Goal: Information Seeking & Learning: Learn about a topic

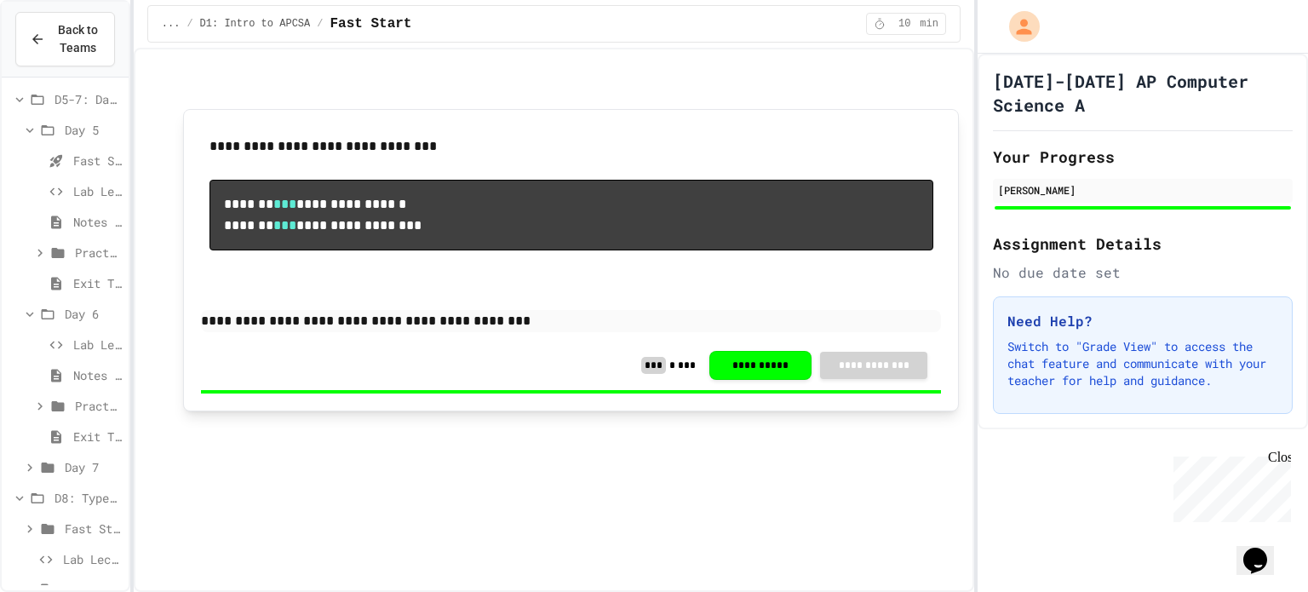
scroll to position [273, 0]
click at [97, 354] on span "Lab Lecture (15 mins)" at bounding box center [97, 351] width 49 height 18
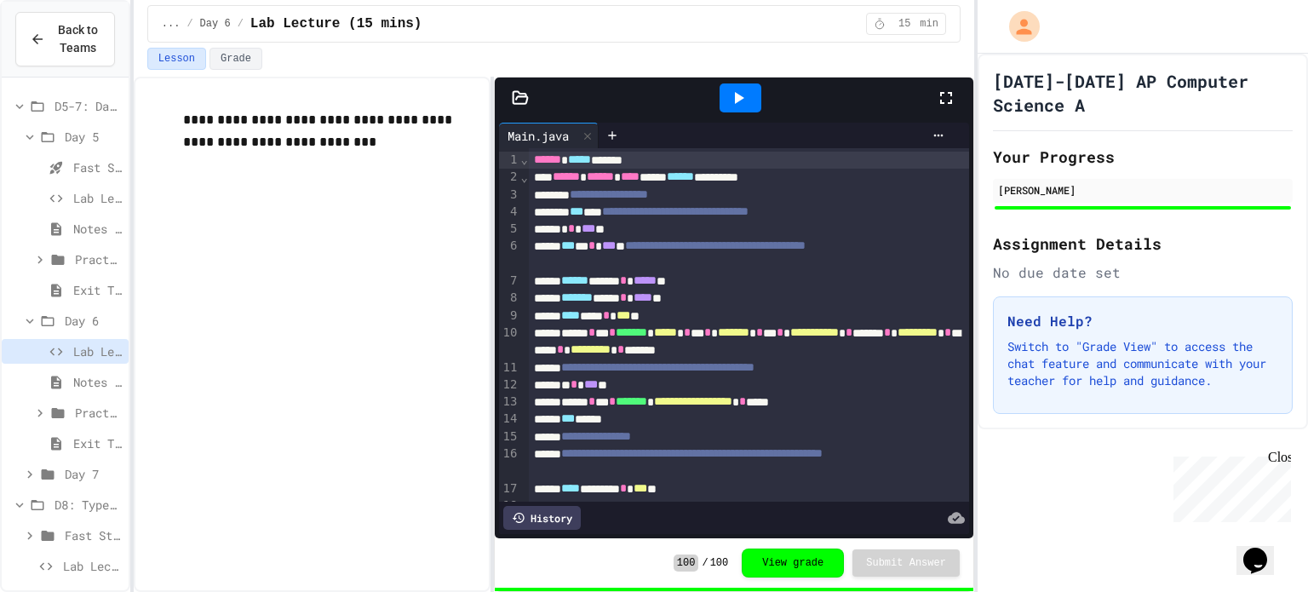
click at [73, 373] on span "Notes (5 mins)" at bounding box center [97, 382] width 49 height 18
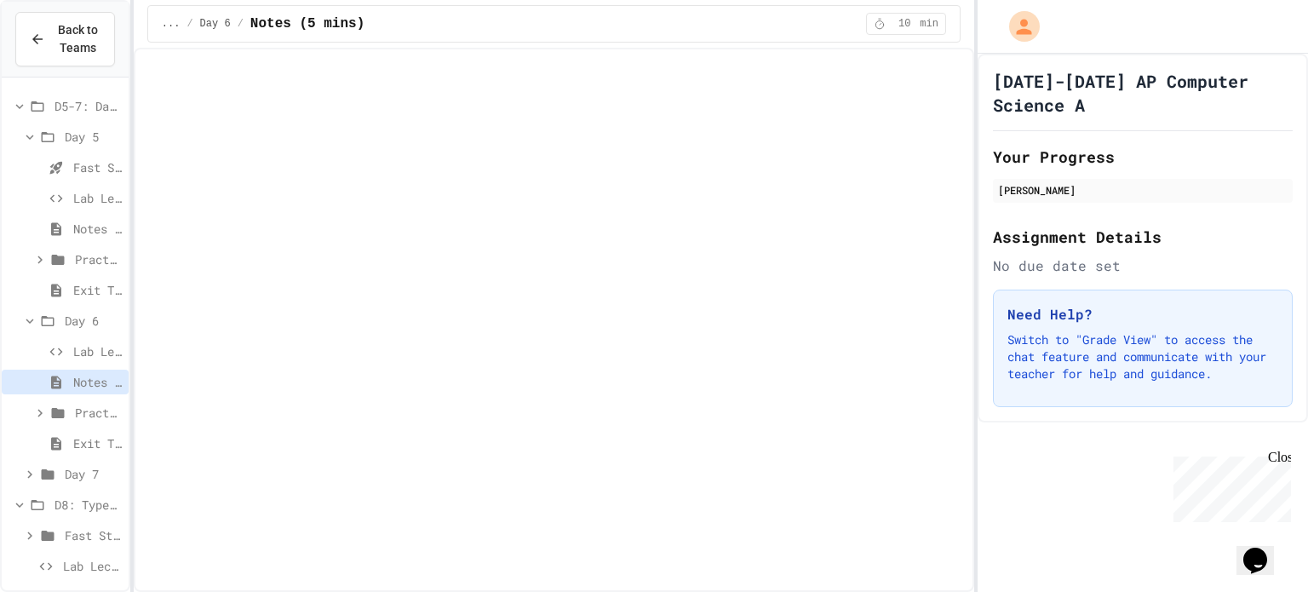
click at [72, 414] on div "Practice (15 mins)" at bounding box center [65, 412] width 127 height 25
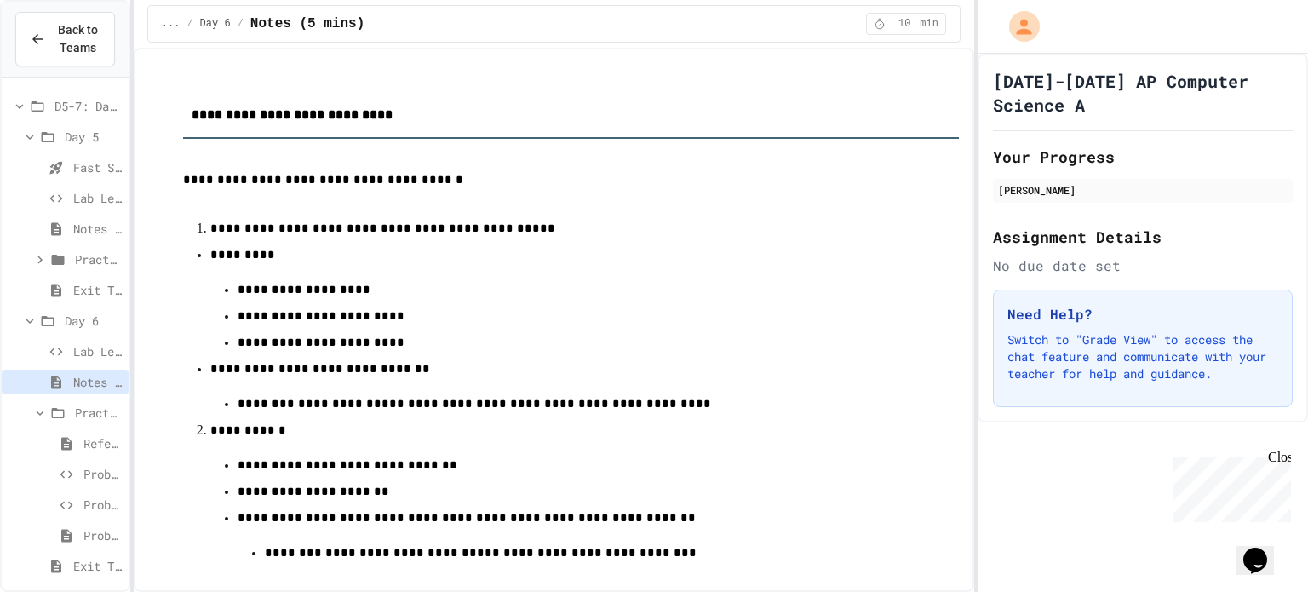
click at [72, 414] on div "Practice (15 mins)" at bounding box center [65, 412] width 127 height 25
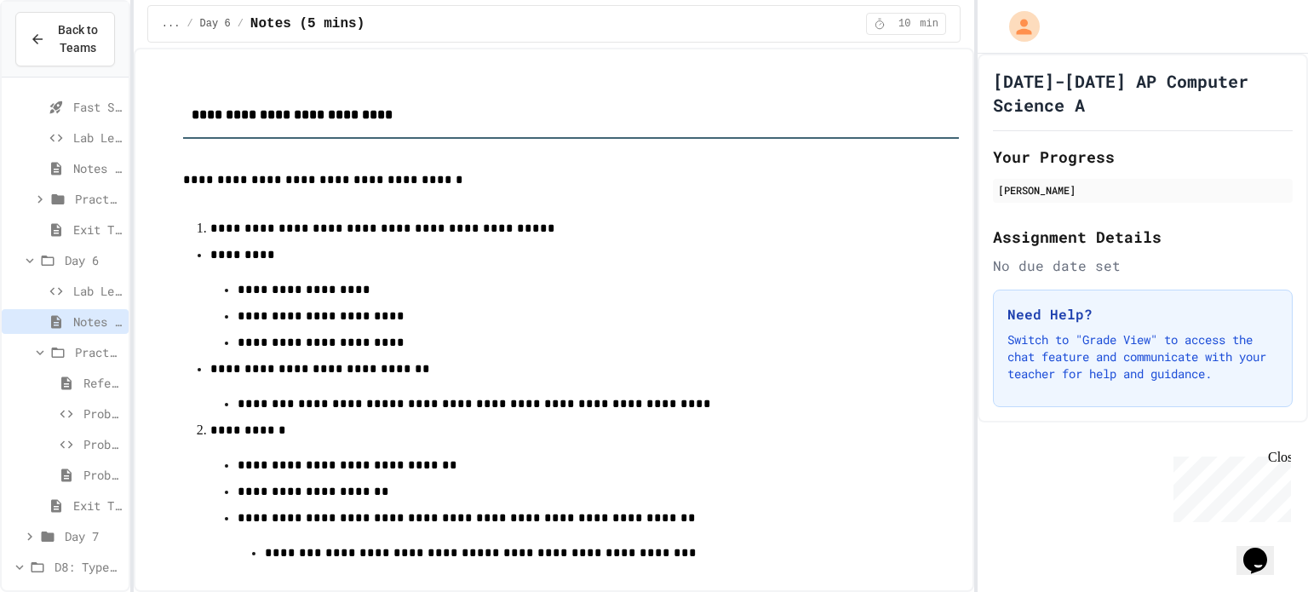
scroll to position [350, 0]
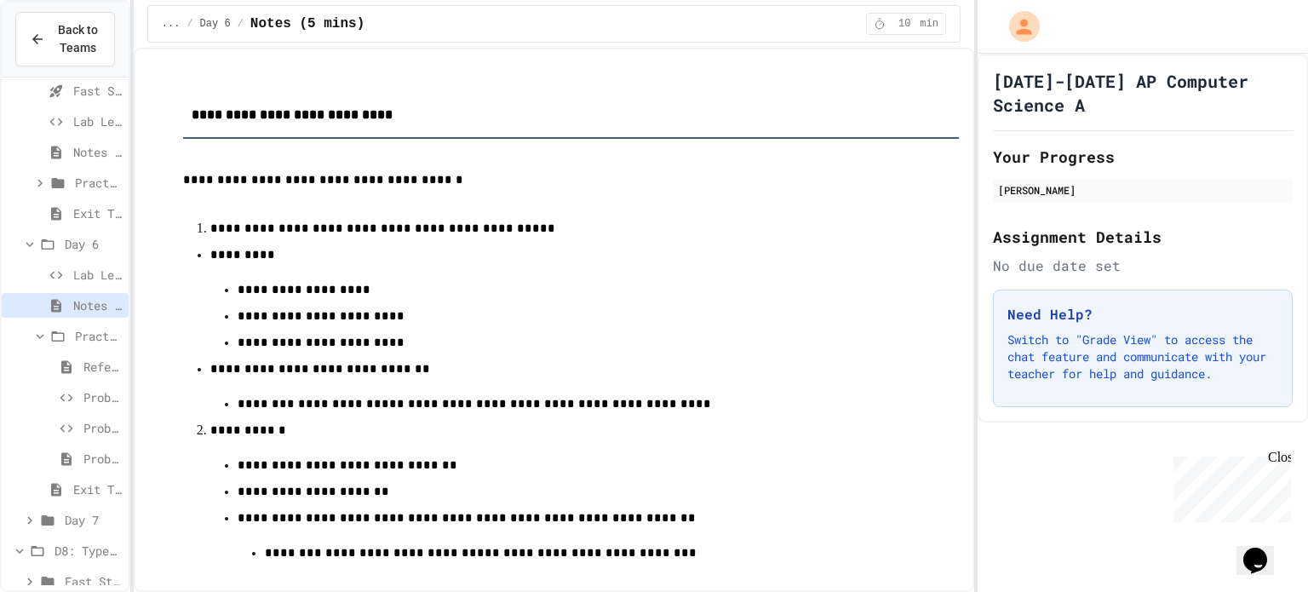
click at [97, 368] on span "Reference Link" at bounding box center [102, 367] width 38 height 18
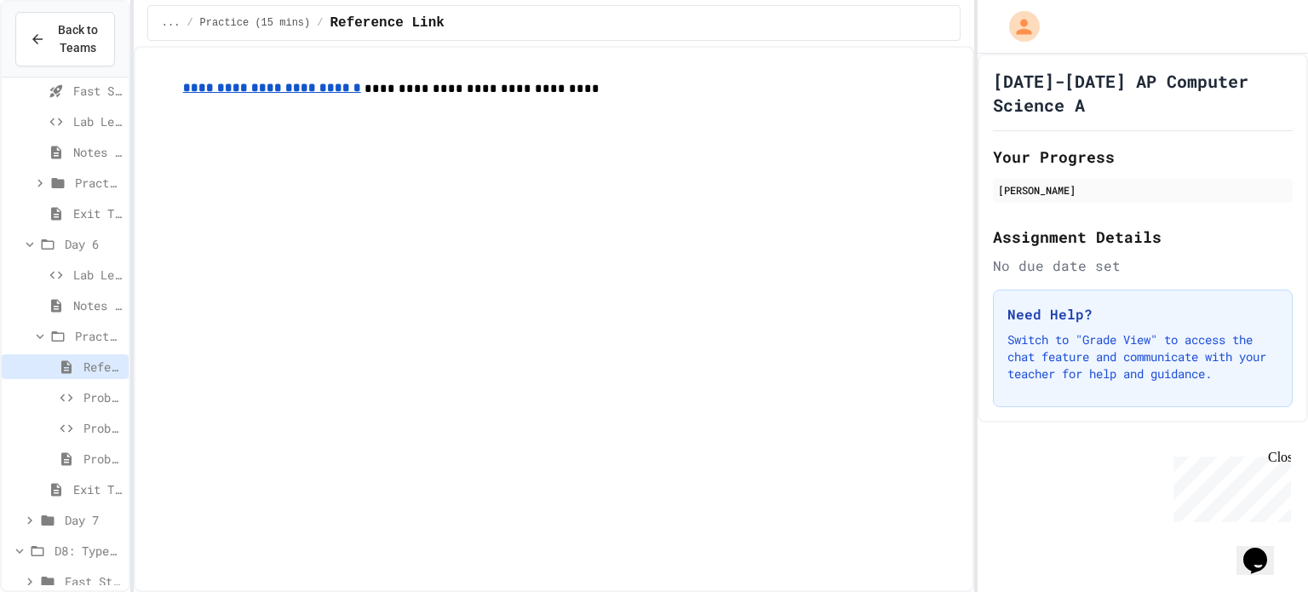
click at [95, 400] on span "Problem 1: Mission Status Display" at bounding box center [102, 397] width 38 height 18
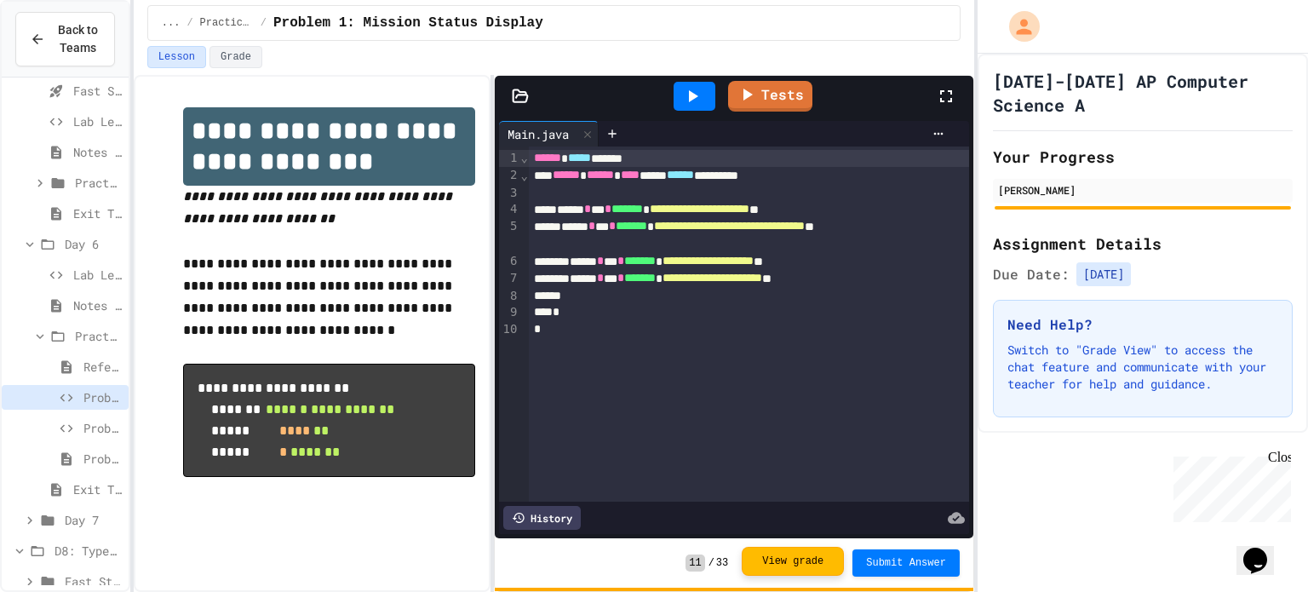
click at [837, 566] on button "View grade" at bounding box center [793, 561] width 102 height 29
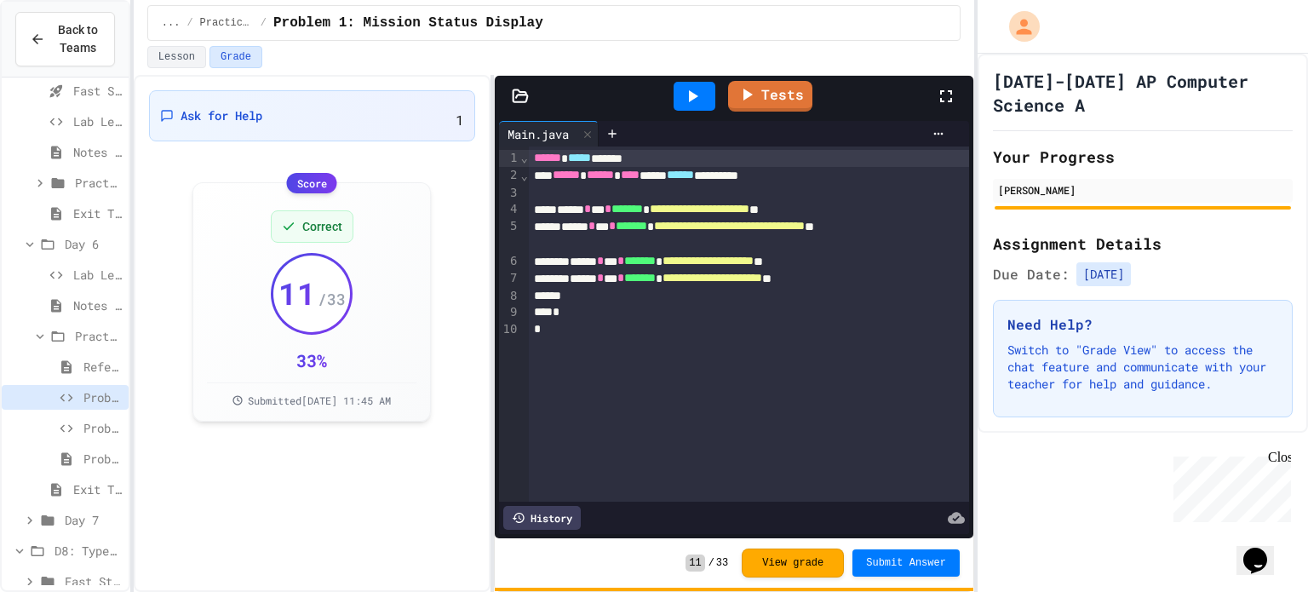
click at [87, 435] on span "Problem 2: Crew Roster" at bounding box center [102, 428] width 38 height 18
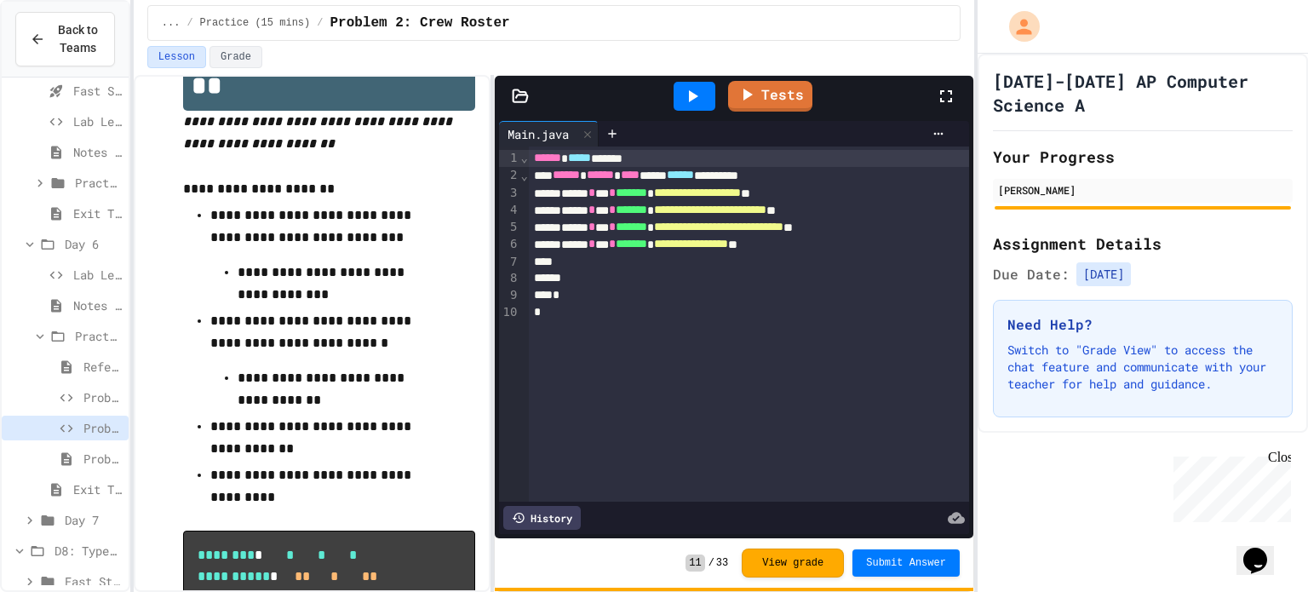
scroll to position [69, 0]
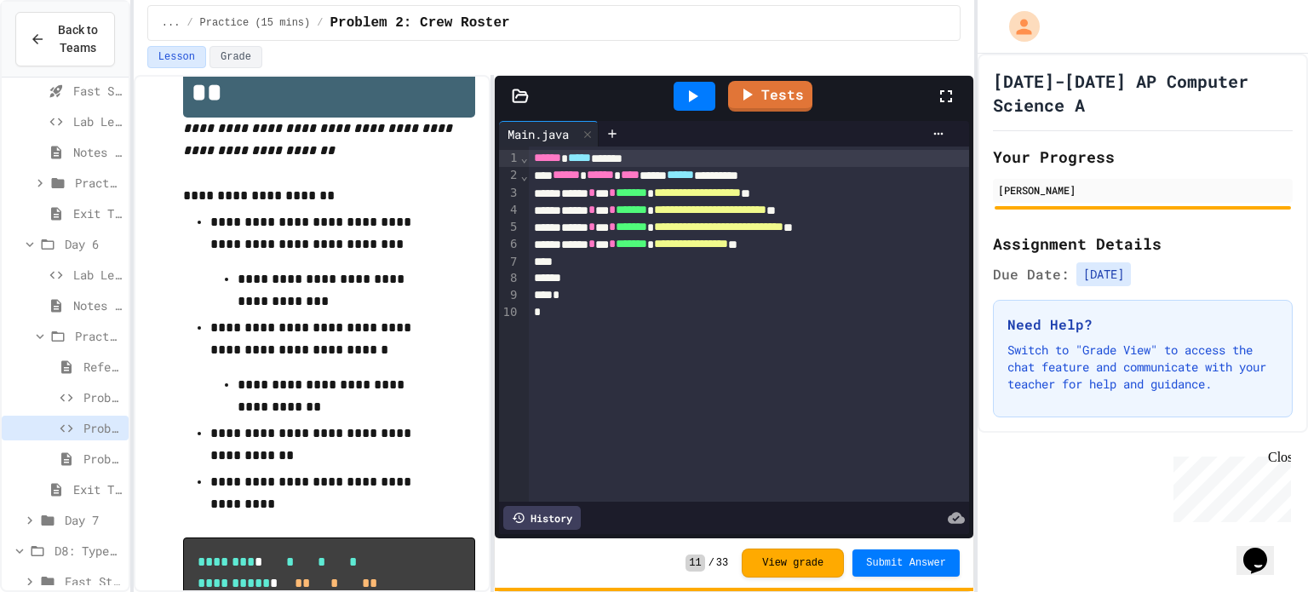
click at [77, 456] on div "Problem 3" at bounding box center [65, 458] width 127 height 25
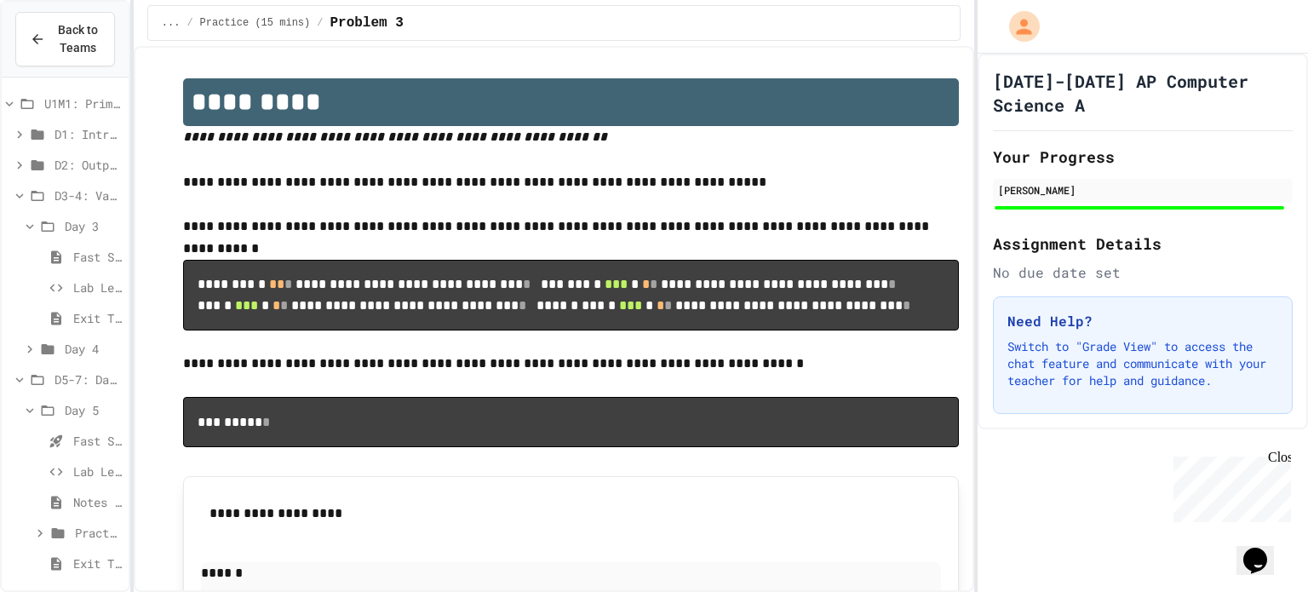
click at [92, 313] on span "Exit Ticket" at bounding box center [97, 318] width 49 height 18
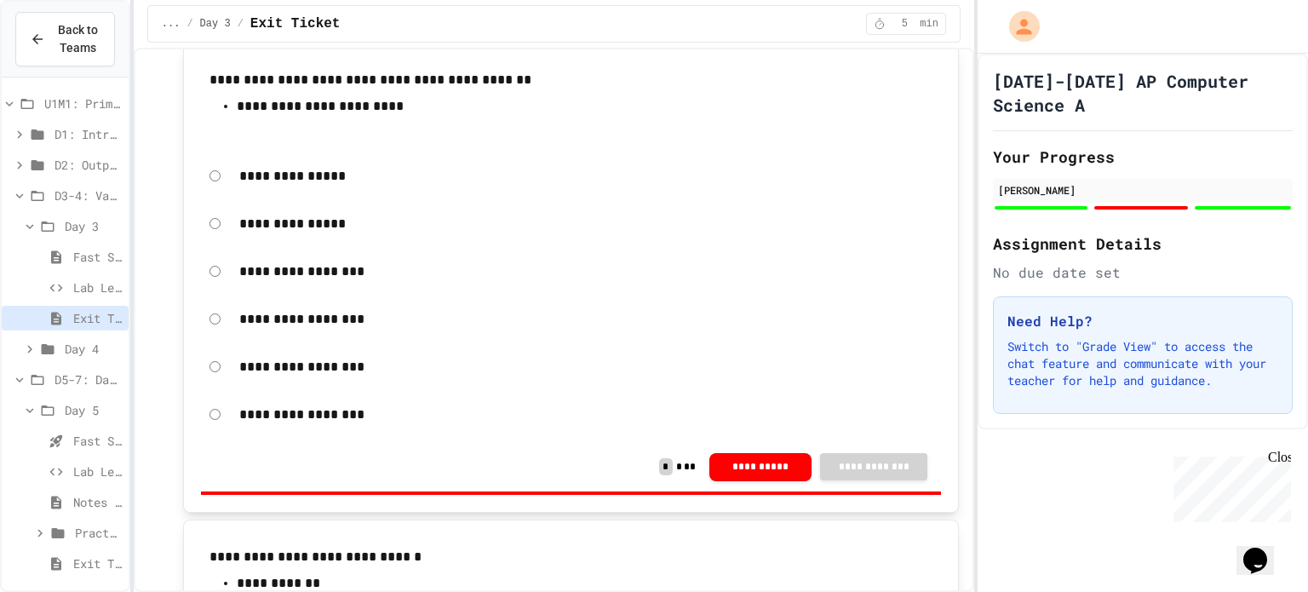
scroll to position [542, 0]
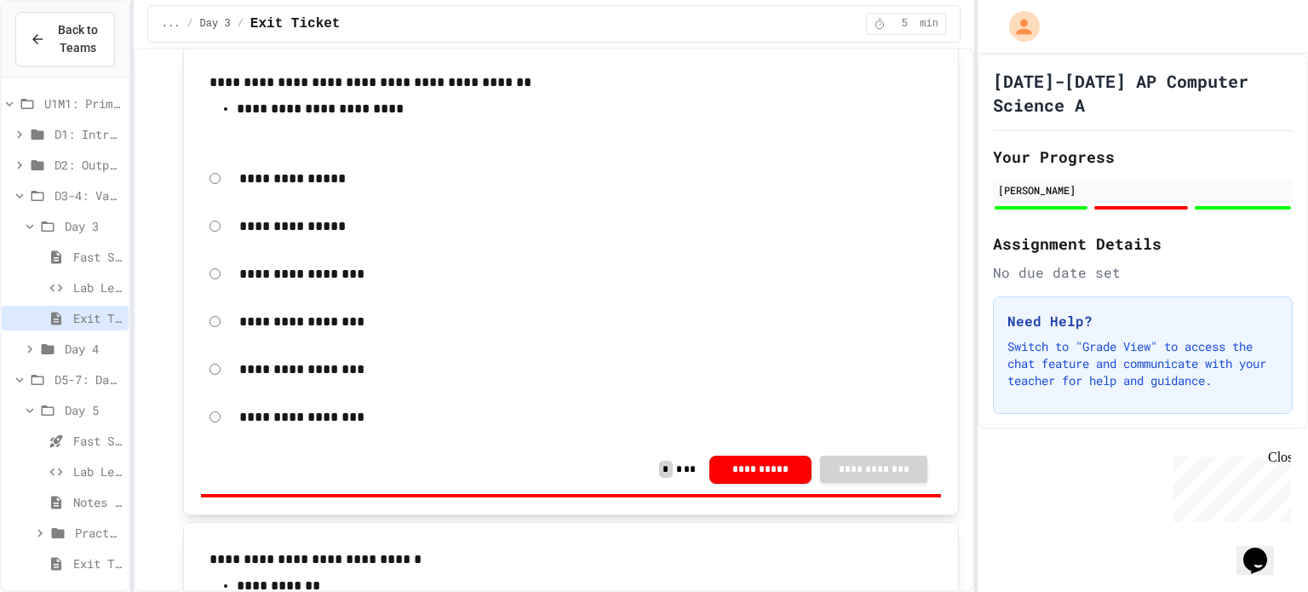
click at [314, 281] on p "**********" at bounding box center [586, 274] width 694 height 22
click at [308, 274] on p "**********" at bounding box center [586, 274] width 694 height 22
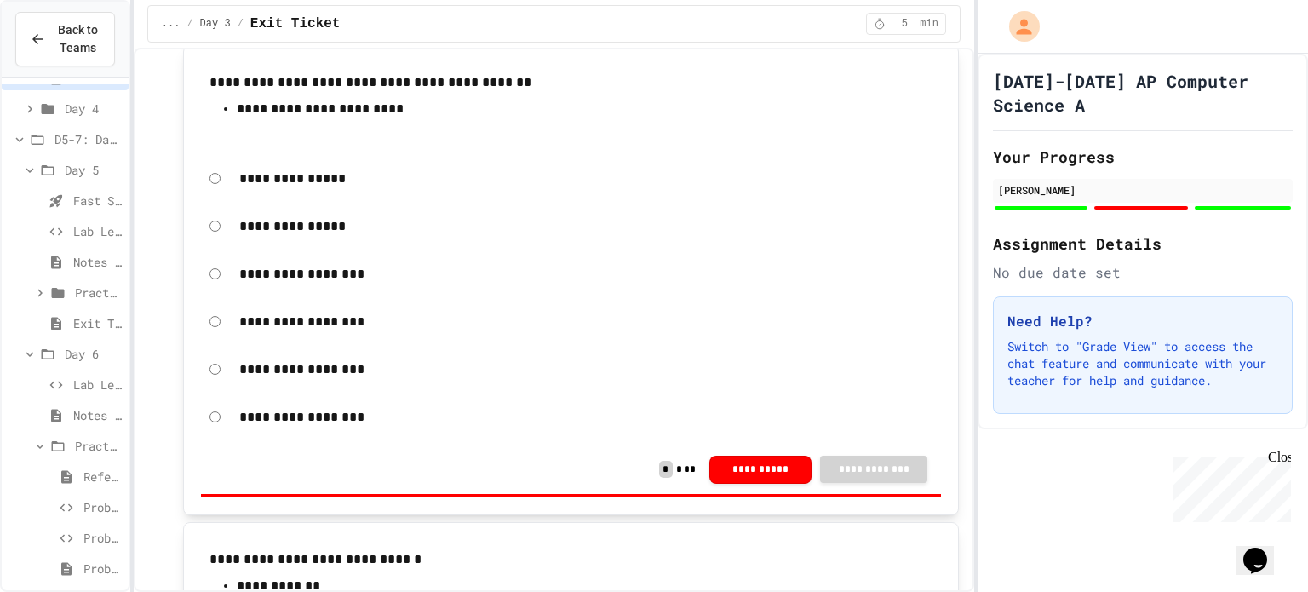
scroll to position [0, 0]
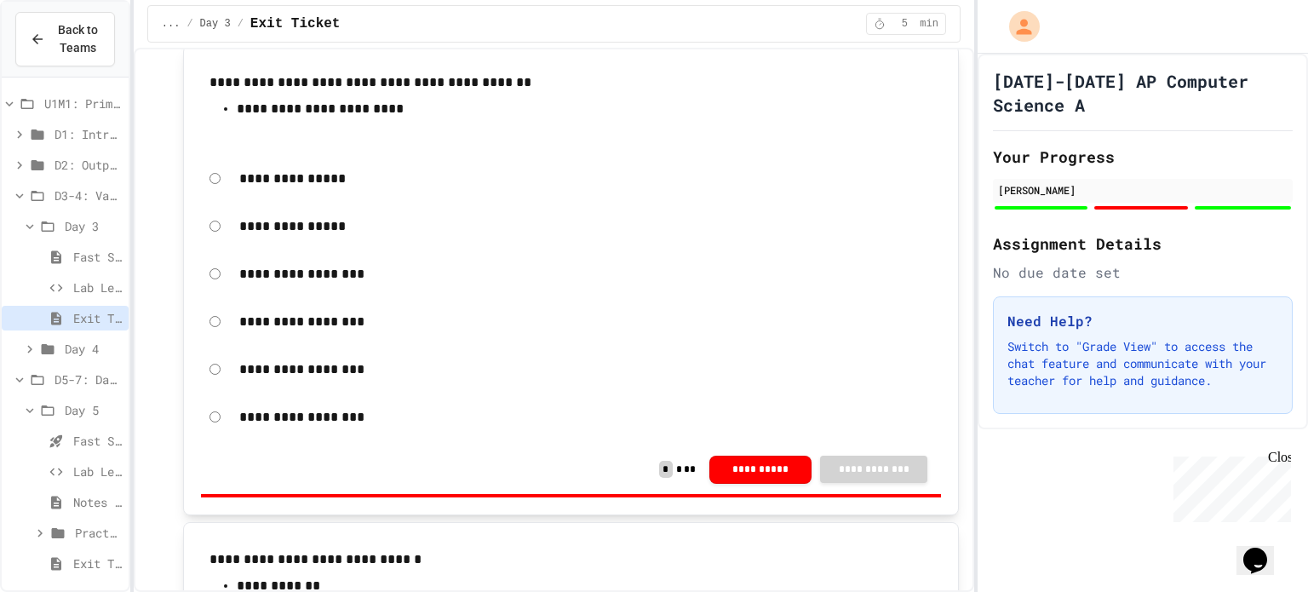
click at [78, 189] on span "D3-4: Variables and Input" at bounding box center [88, 195] width 67 height 18
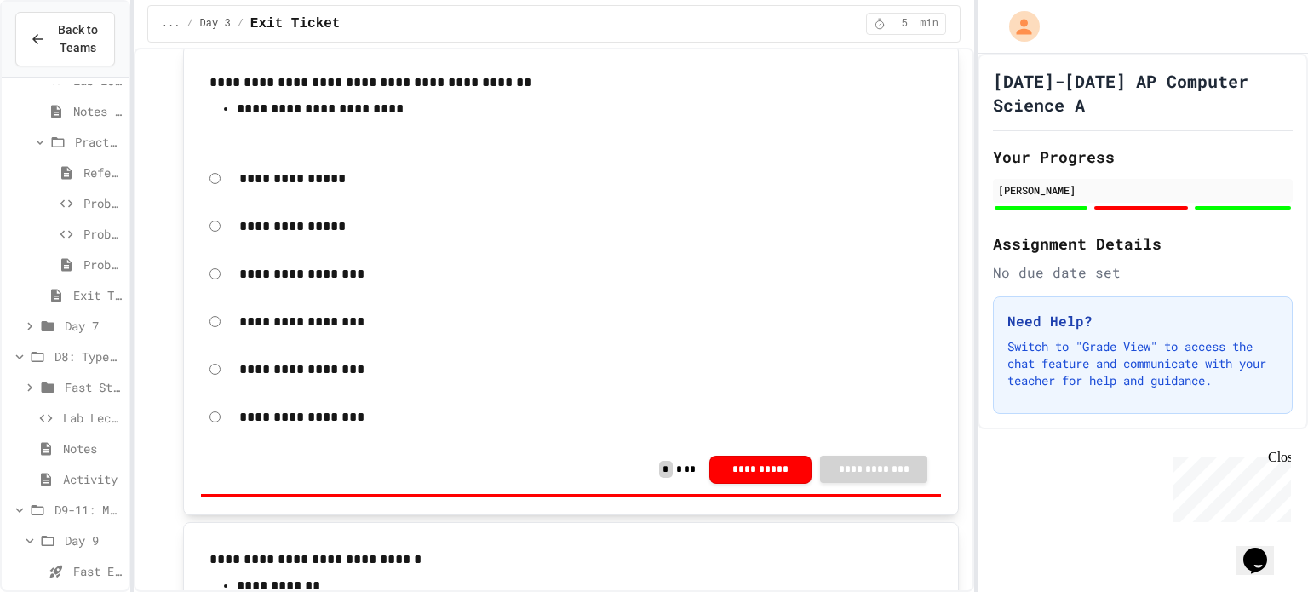
scroll to position [457, 0]
click at [82, 248] on div "Day 7" at bounding box center [65, 259] width 127 height 25
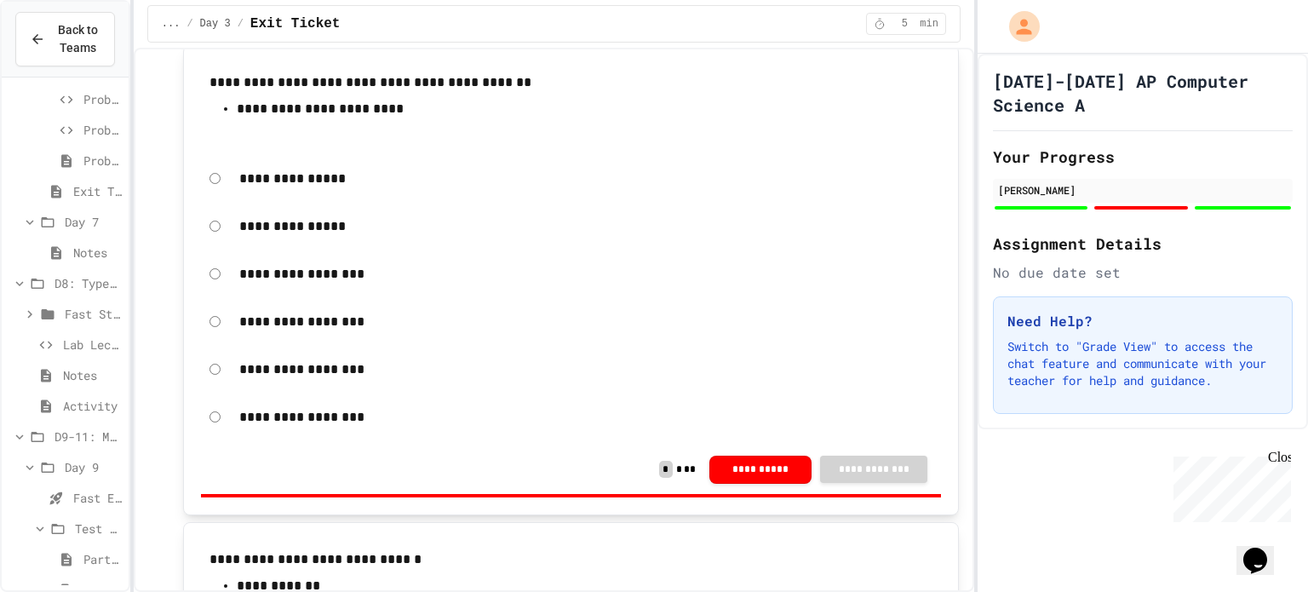
scroll to position [496, 0]
click at [82, 248] on span "Notes" at bounding box center [97, 252] width 49 height 18
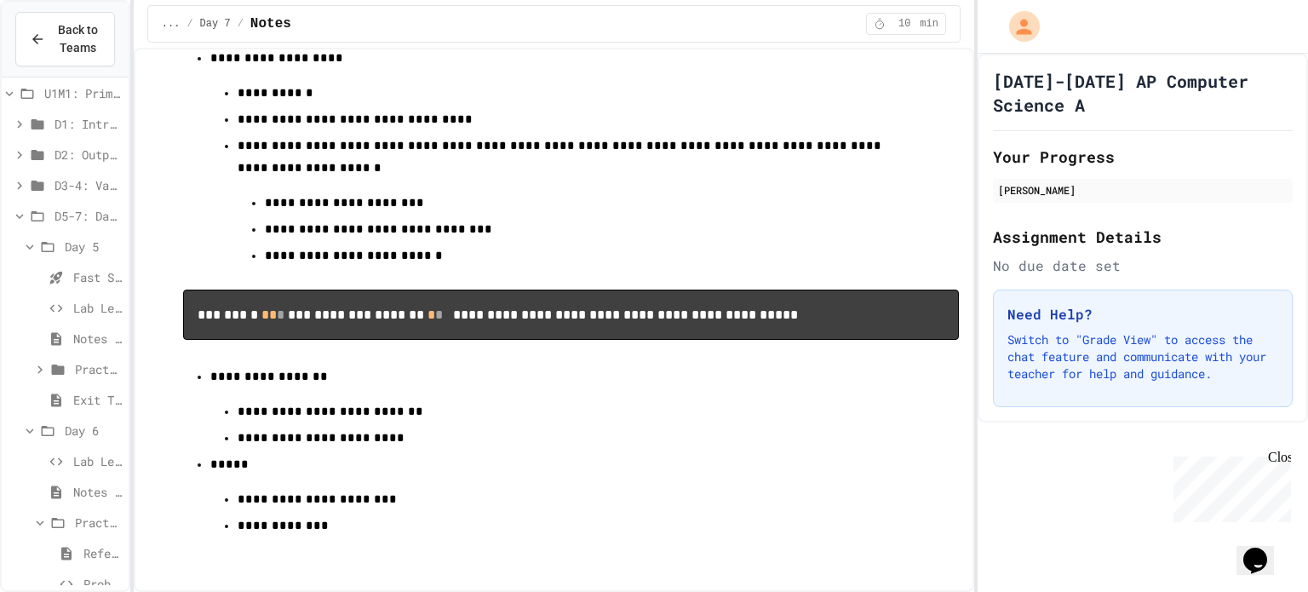
scroll to position [9, 0]
click at [84, 221] on span "D5-7: Data Types and Number Calculations" at bounding box center [88, 217] width 67 height 18
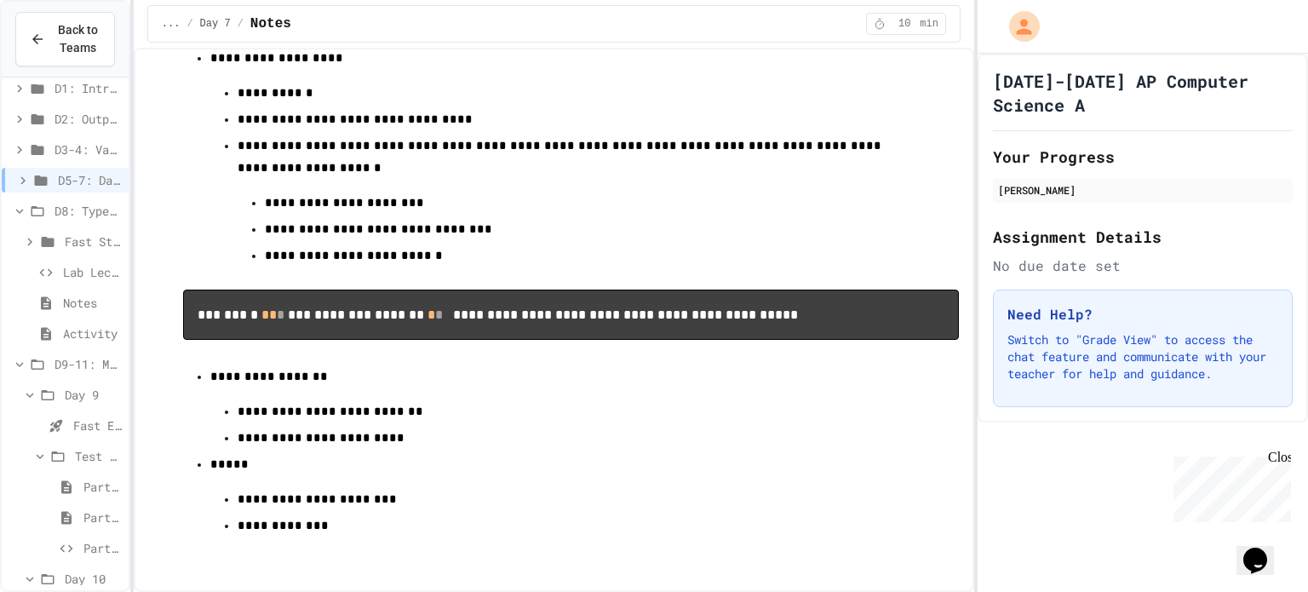
click at [89, 232] on span "Fast Start (10 mins)" at bounding box center [93, 241] width 57 height 18
click at [85, 267] on span "Fast Start pt.1" at bounding box center [97, 272] width 49 height 18
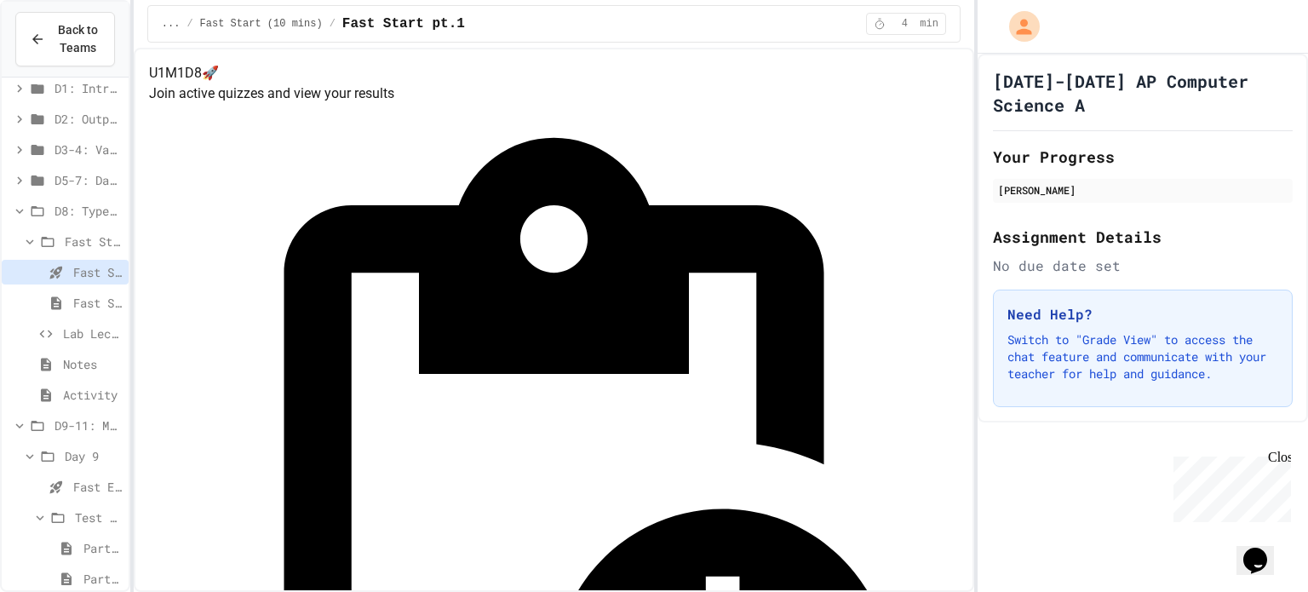
click at [79, 295] on span "Fast Start pt.2" at bounding box center [97, 303] width 49 height 18
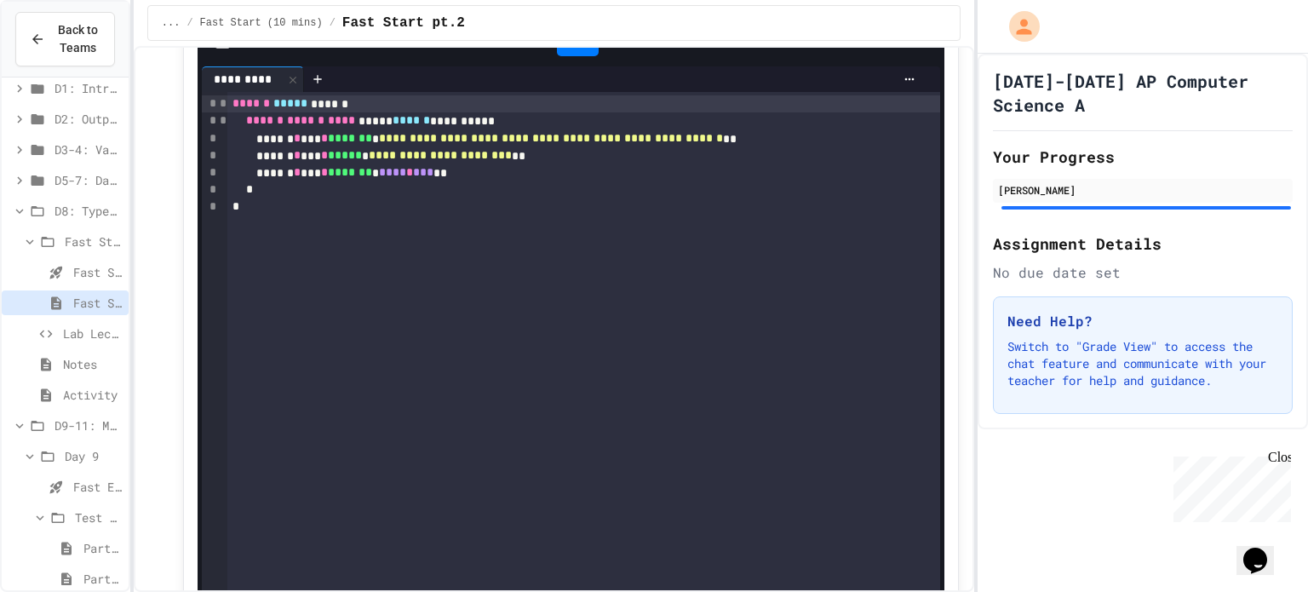
scroll to position [119, 0]
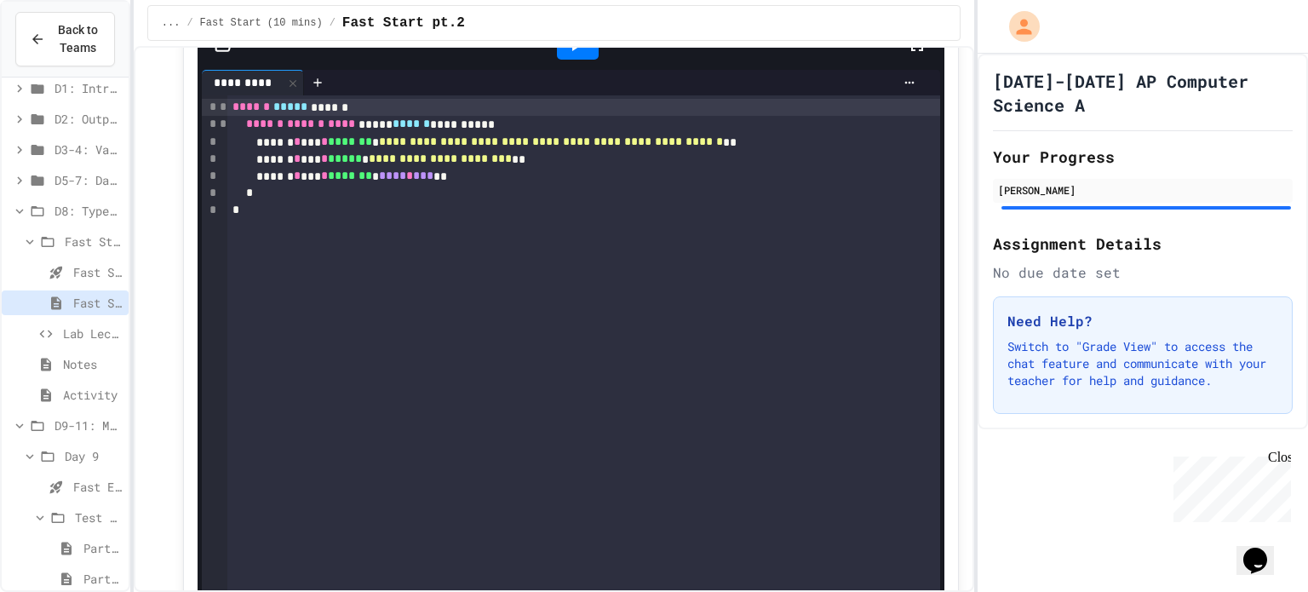
click at [106, 335] on span "Lab Lecture" at bounding box center [92, 333] width 59 height 18
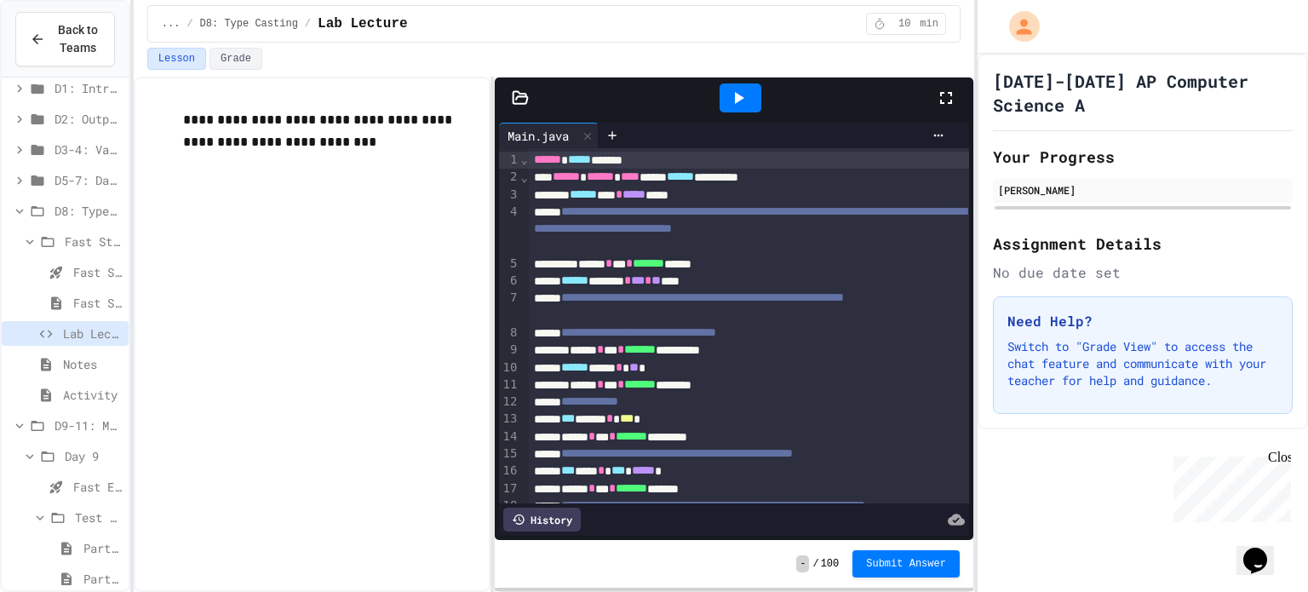
click at [103, 358] on span "Notes" at bounding box center [92, 364] width 59 height 18
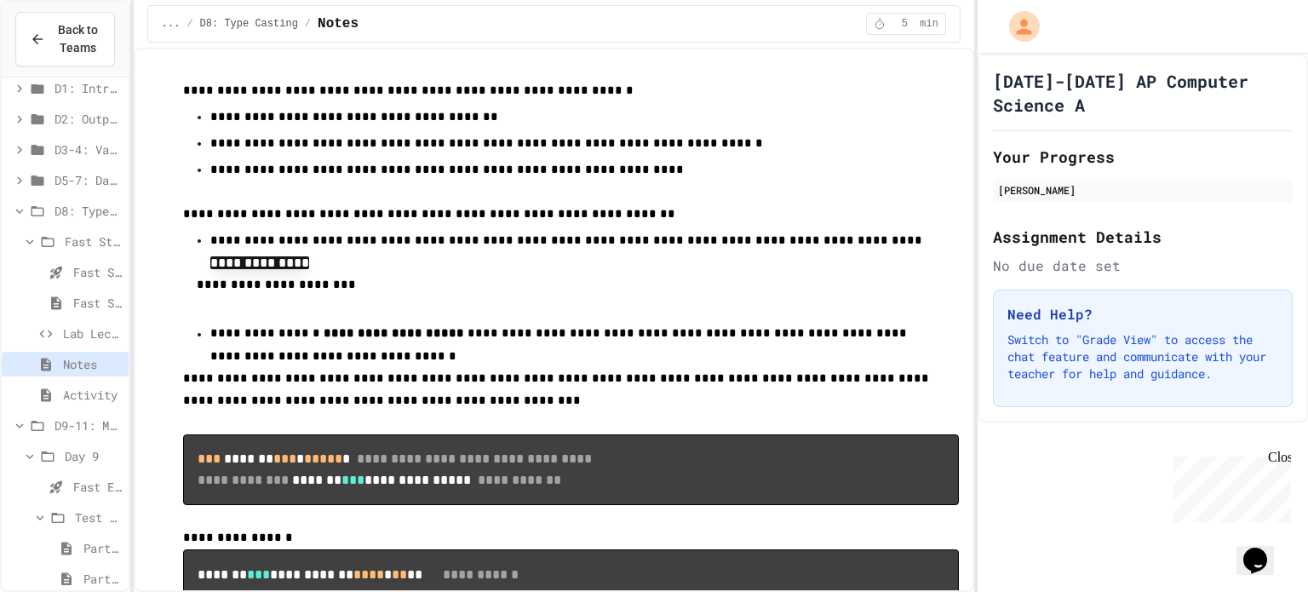
scroll to position [89, 0]
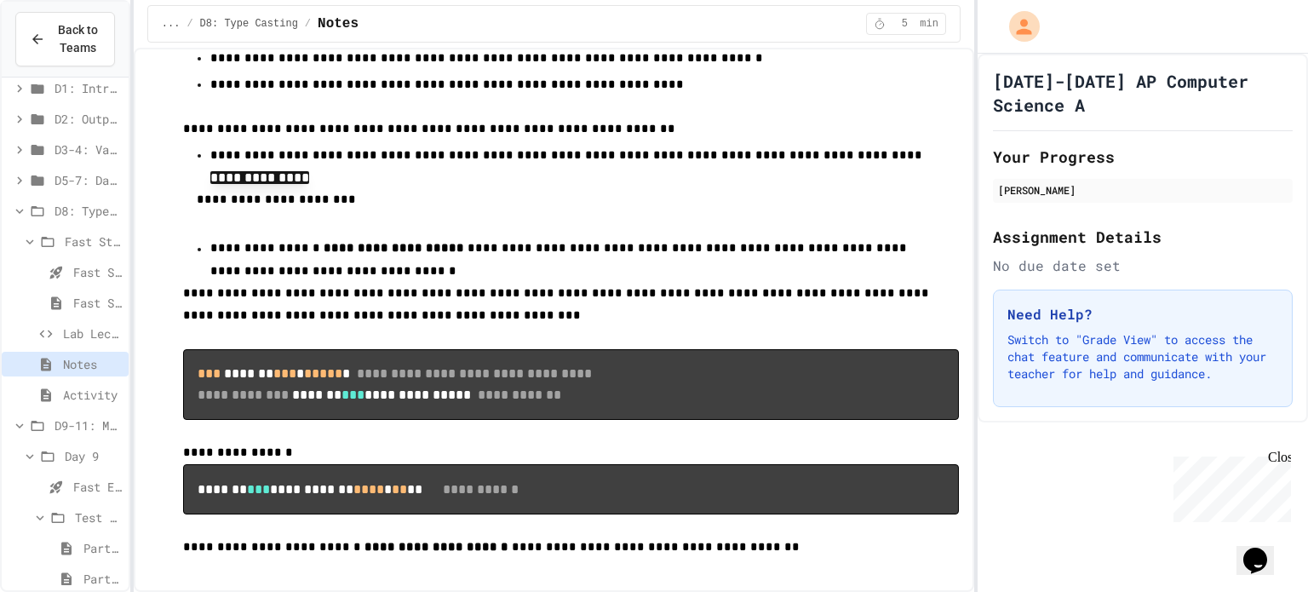
click at [109, 388] on span "Activity" at bounding box center [92, 395] width 59 height 18
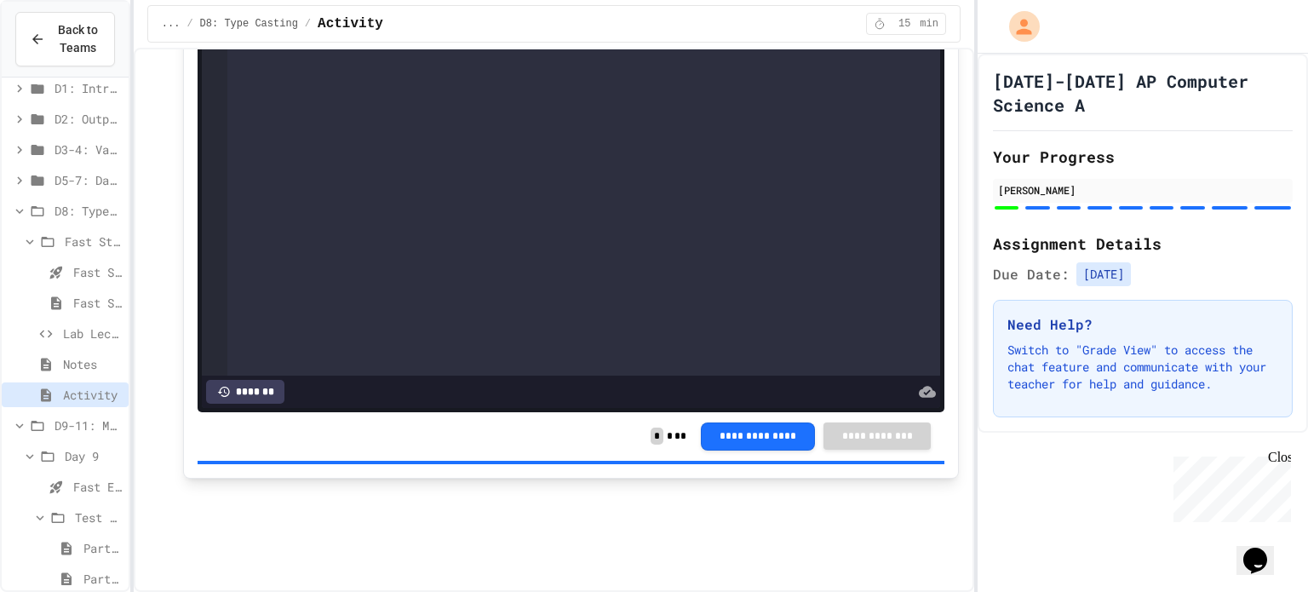
scroll to position [4223, 0]
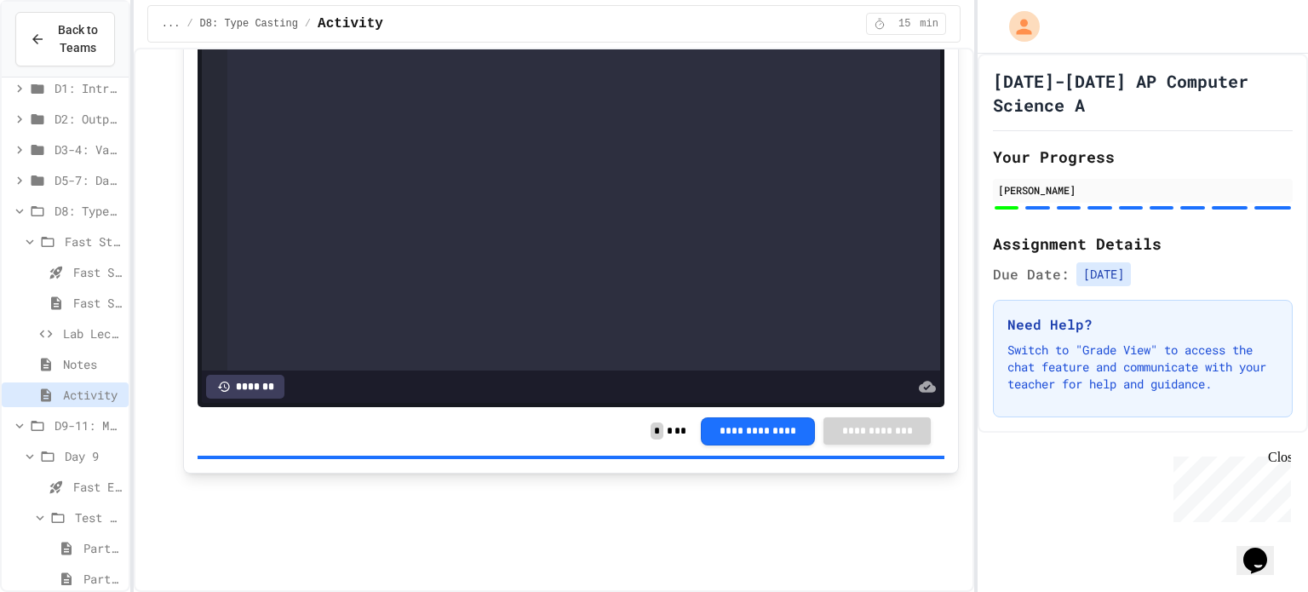
click at [71, 215] on span "D8: Type Casting" at bounding box center [88, 211] width 67 height 18
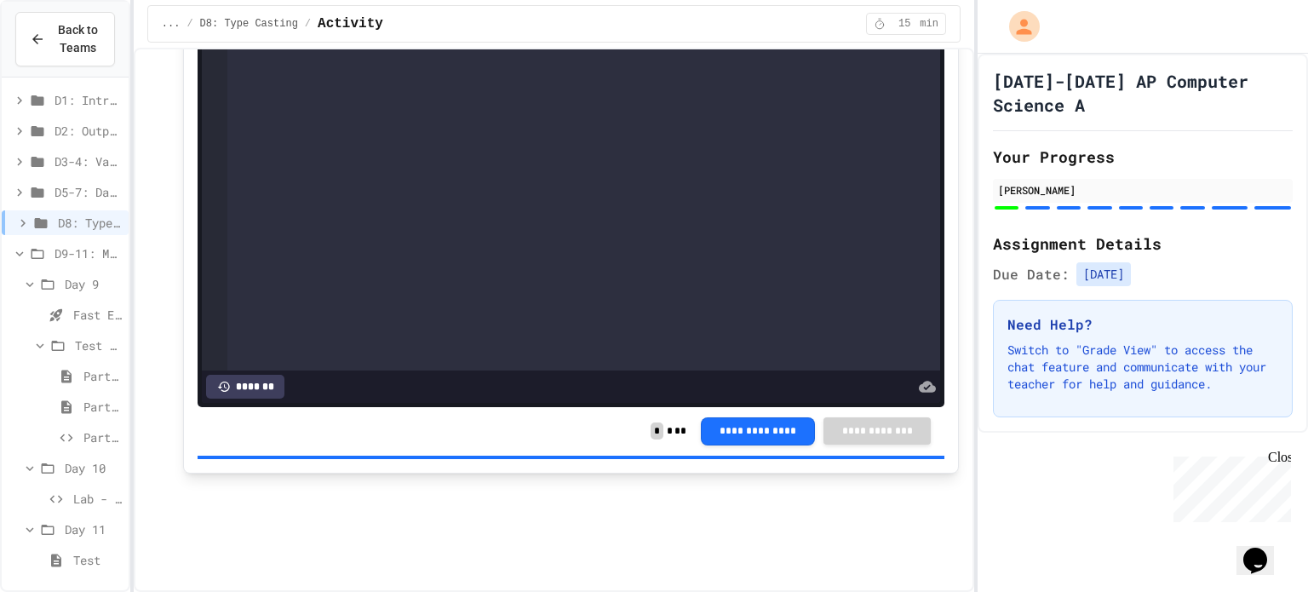
scroll to position [20, 0]
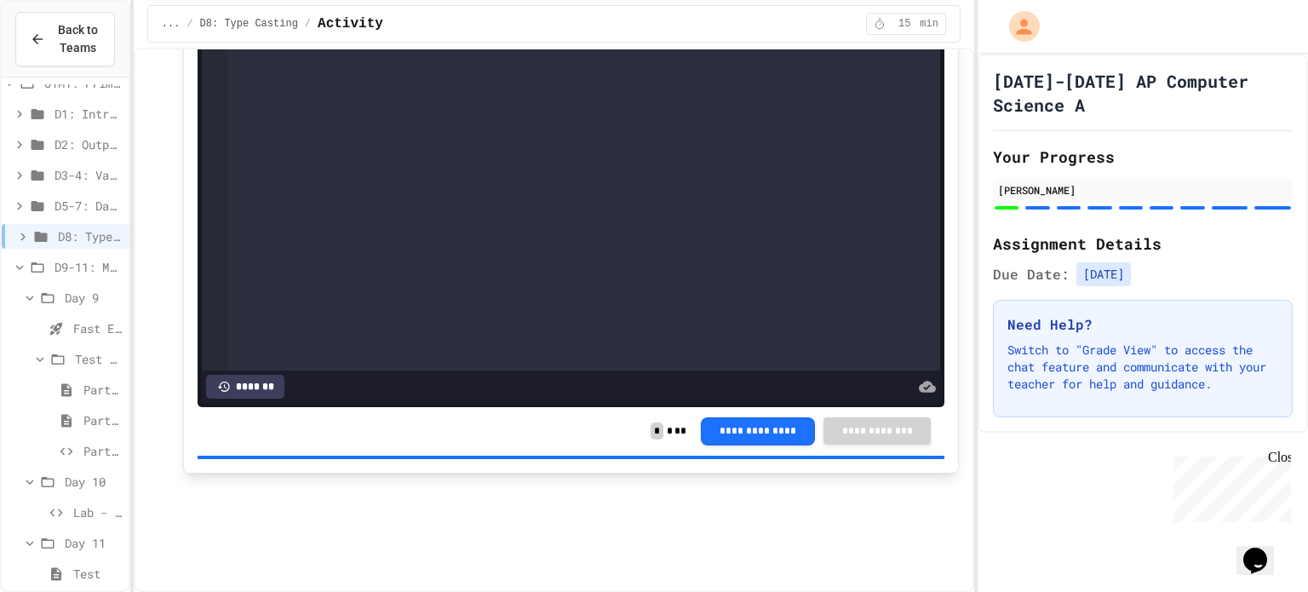
click at [71, 324] on div "Fast End" at bounding box center [65, 328] width 127 height 25
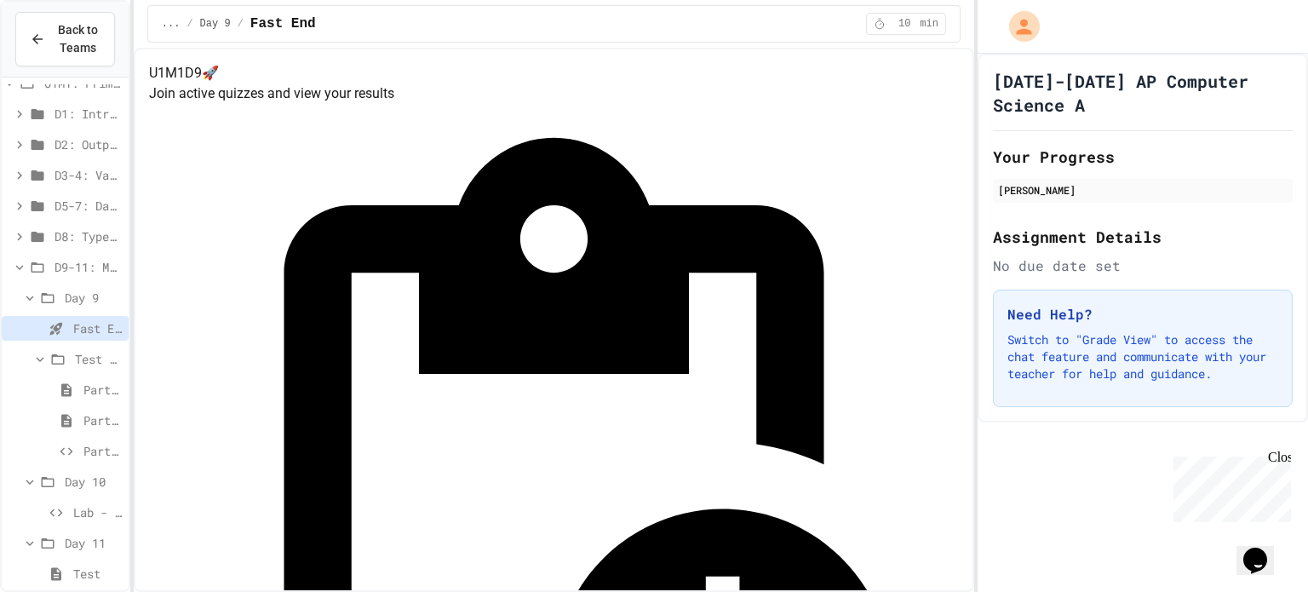
click at [85, 387] on span "Part 1" at bounding box center [102, 390] width 38 height 18
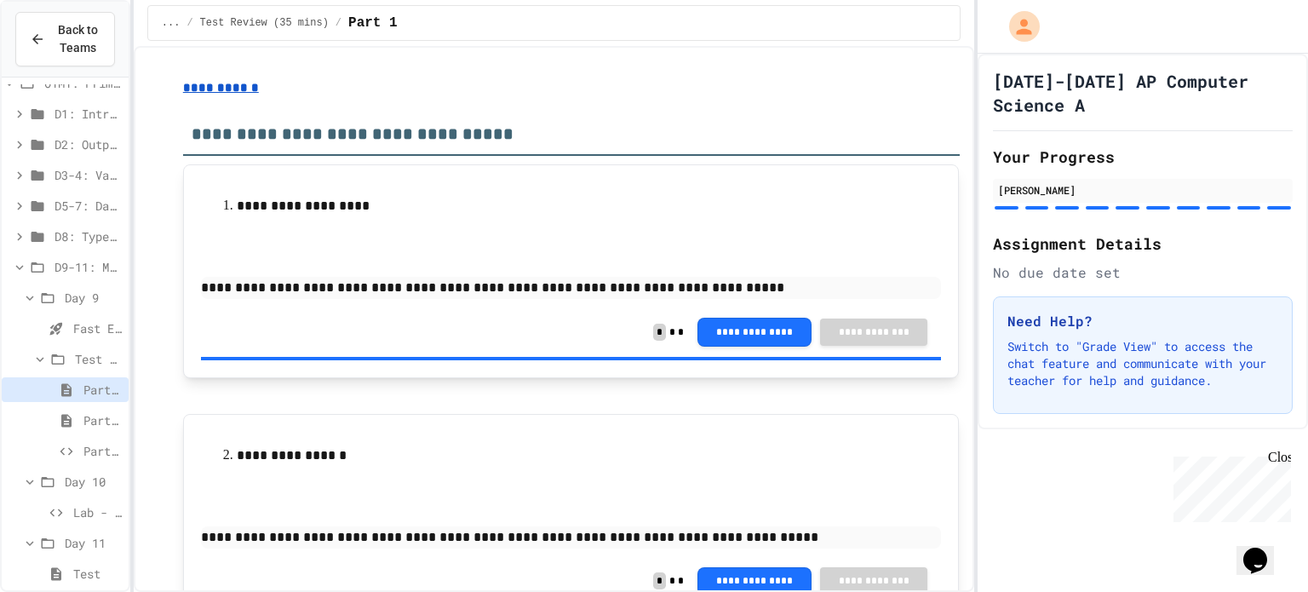
click at [87, 416] on span "Part 2" at bounding box center [102, 420] width 38 height 18
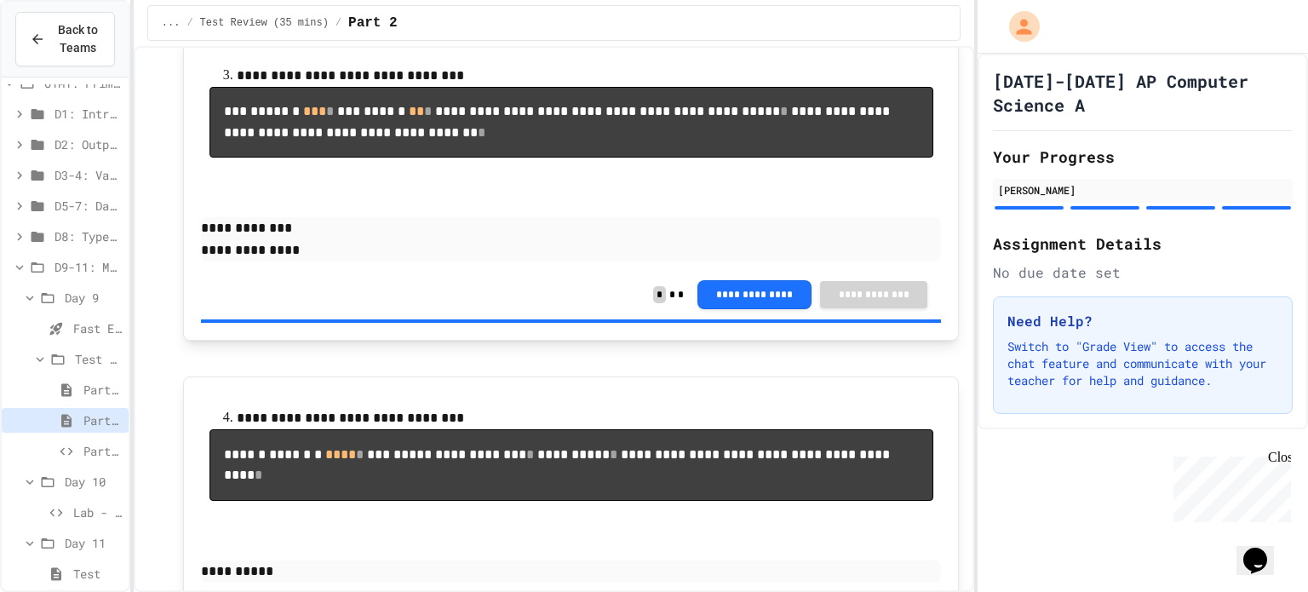
scroll to position [1077, 0]
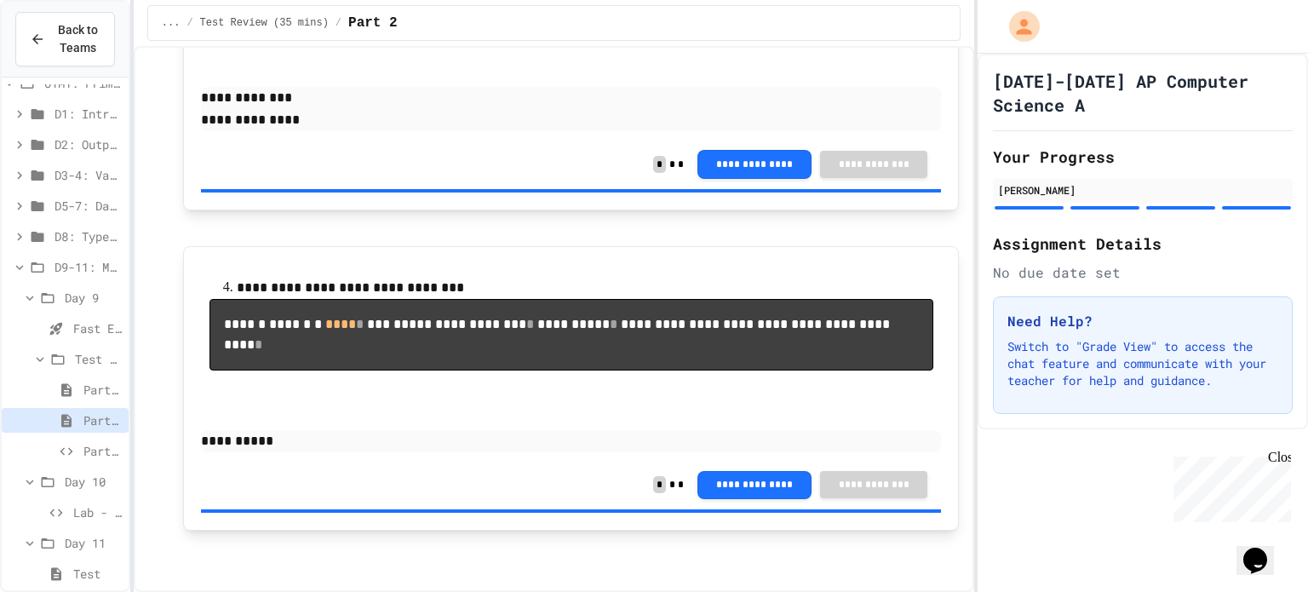
click at [75, 450] on icon at bounding box center [66, 451] width 20 height 15
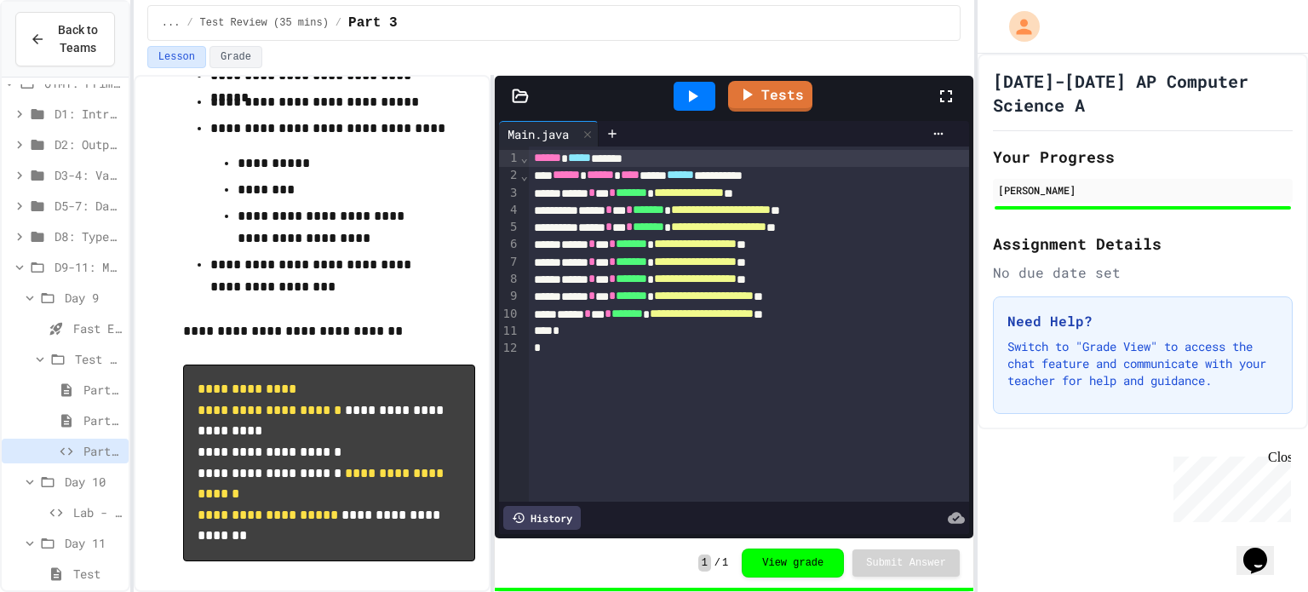
scroll to position [34, 0]
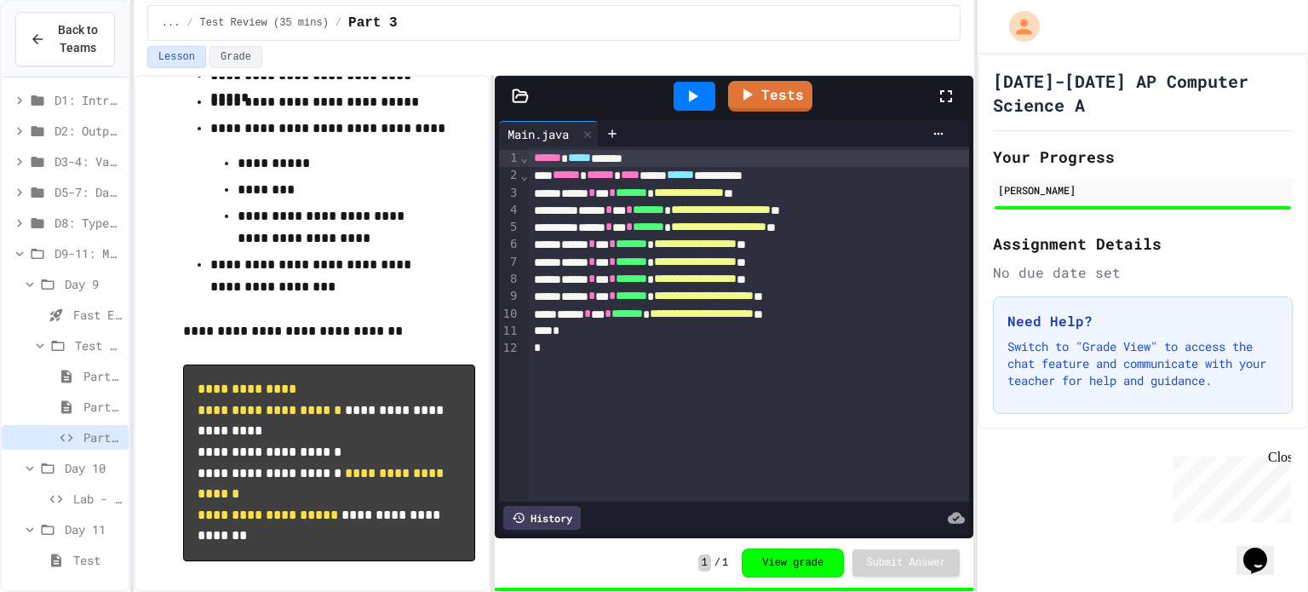
click at [94, 499] on span "Lab - Hidden Figures: Launch Weight Calculator" at bounding box center [97, 499] width 49 height 18
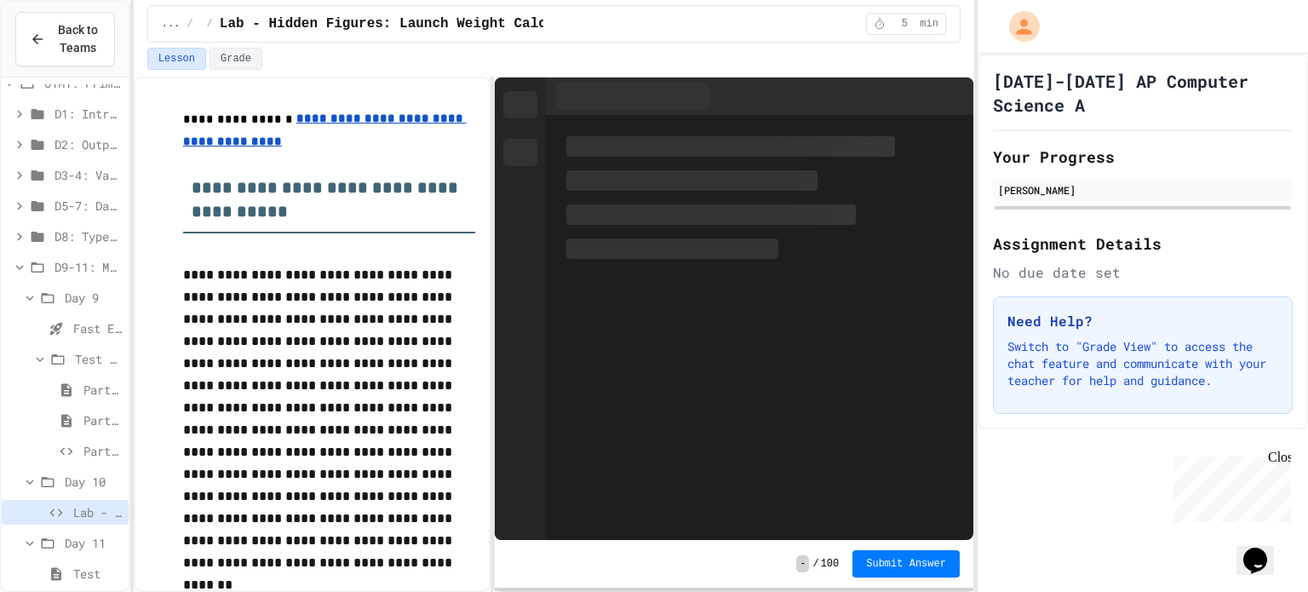
scroll to position [34, 0]
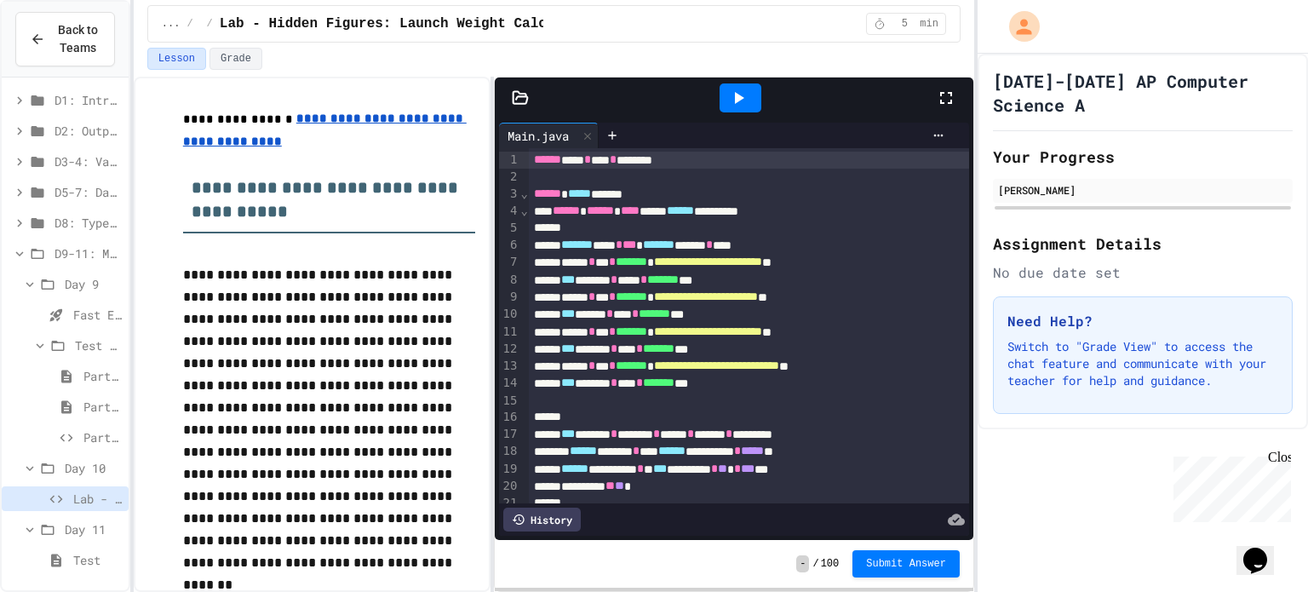
click at [80, 565] on span "Test" at bounding box center [97, 560] width 49 height 18
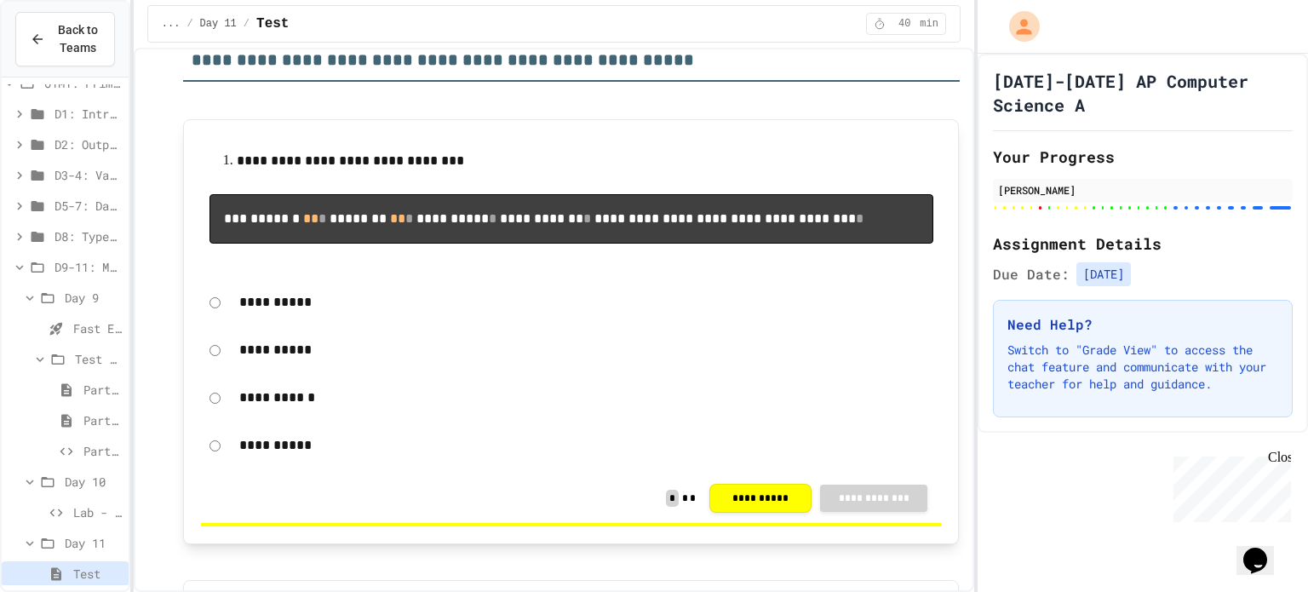
scroll to position [137, 0]
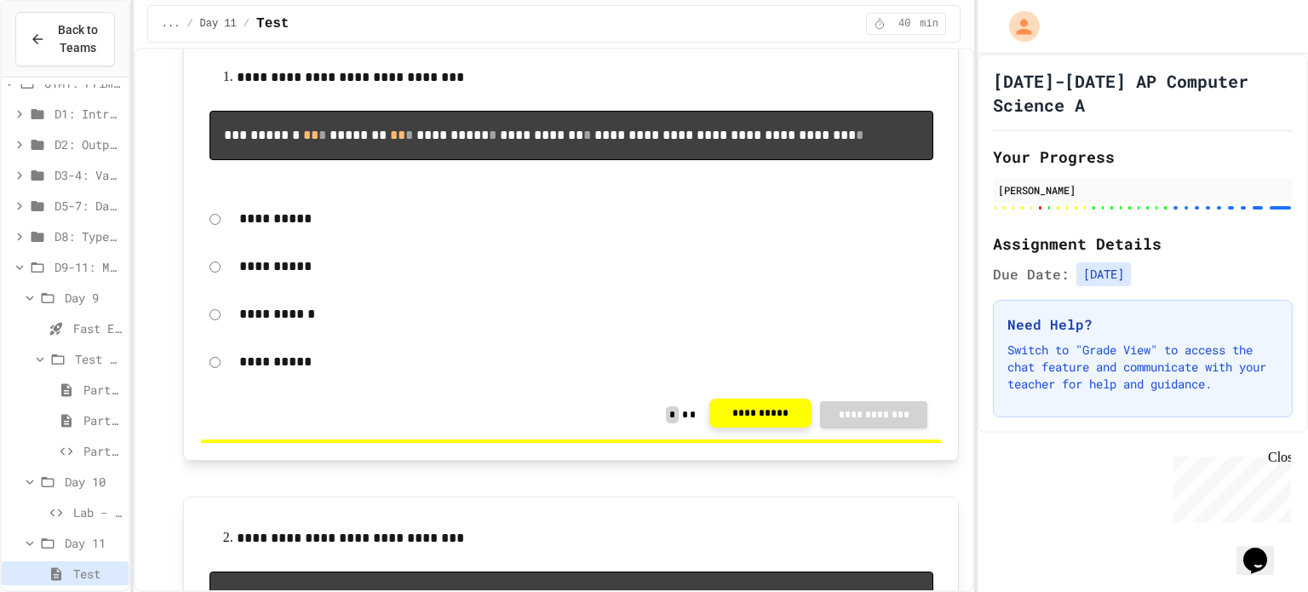
click at [745, 427] on button "**********" at bounding box center [760, 413] width 102 height 29
click at [215, 238] on div "**********" at bounding box center [571, 218] width 740 height 39
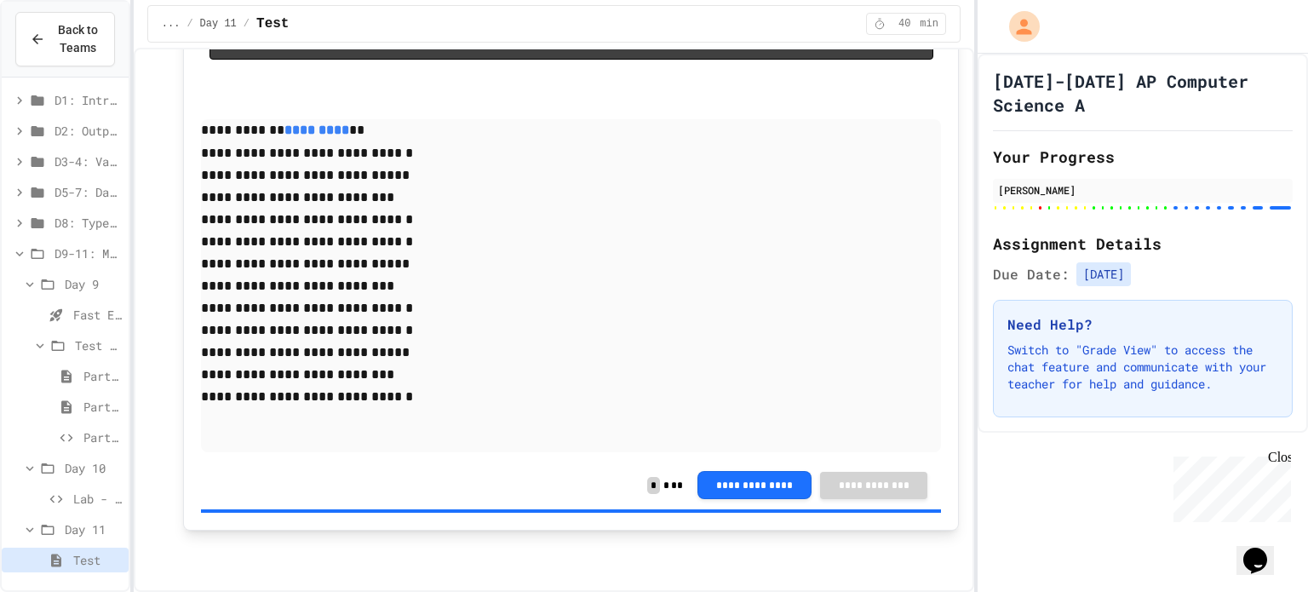
scroll to position [0, 0]
